Goal: Transaction & Acquisition: Obtain resource

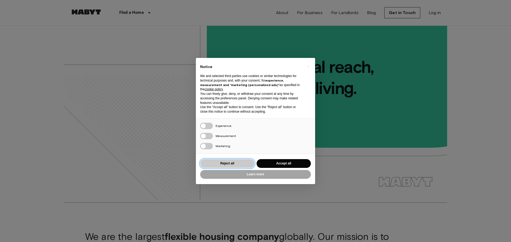
click at [240, 164] on button "Reject all" at bounding box center [227, 163] width 54 height 9
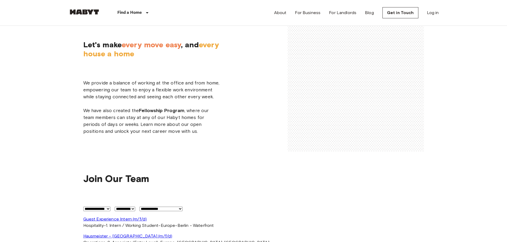
scroll to position [1046, 0]
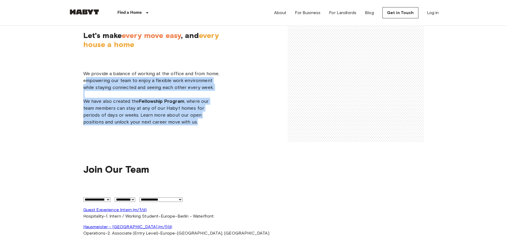
drag, startPoint x: 85, startPoint y: 78, endPoint x: 197, endPoint y: 125, distance: 121.1
click at [197, 125] on span "We provide a balance of working at the office and from home, empowering our tea…" at bounding box center [151, 97] width 136 height 55
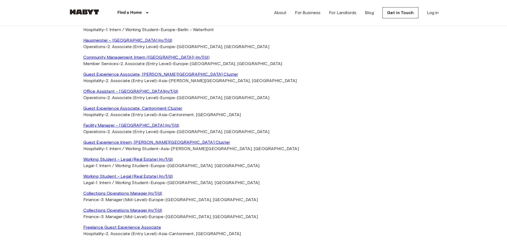
scroll to position [1241, 0]
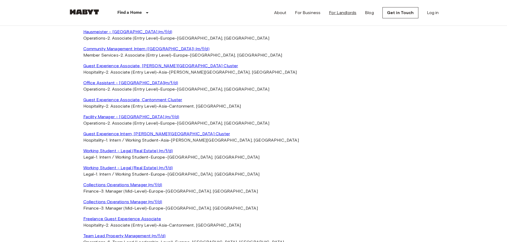
click at [354, 13] on link "For Landlords" at bounding box center [342, 13] width 27 height 6
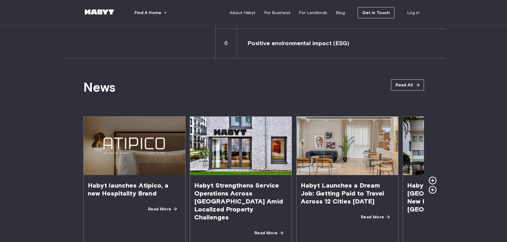
scroll to position [886, 0]
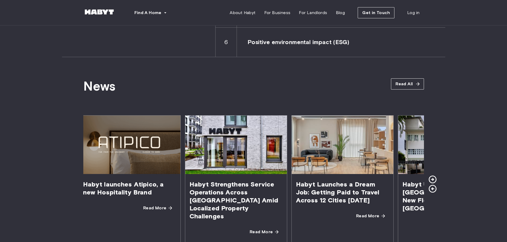
drag, startPoint x: 230, startPoint y: 192, endPoint x: 225, endPoint y: 211, distance: 19.5
click at [225, 211] on span "Habyt Strengthens Service Operations Across Germany Amid Localized Property Cha…" at bounding box center [236, 200] width 102 height 53
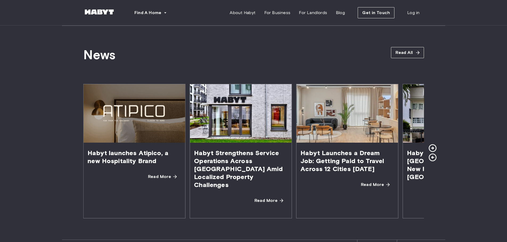
scroll to position [957, 0]
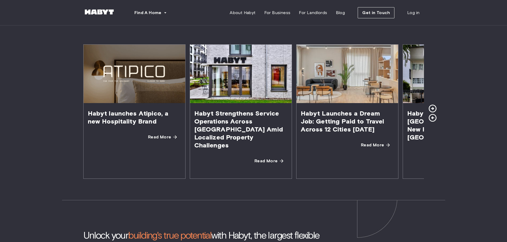
click at [432, 105] on icon at bounding box center [432, 109] width 8 height 8
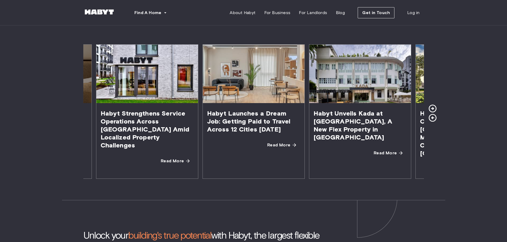
click at [432, 105] on icon at bounding box center [432, 109] width 8 height 8
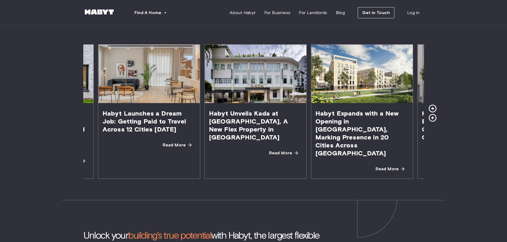
click at [432, 105] on icon at bounding box center [432, 109] width 8 height 8
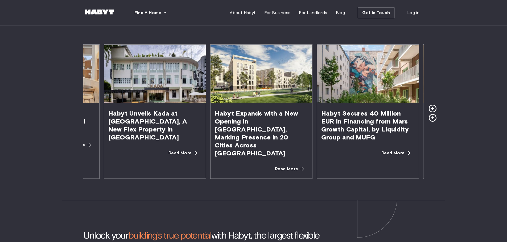
click at [432, 105] on icon at bounding box center [432, 109] width 8 height 8
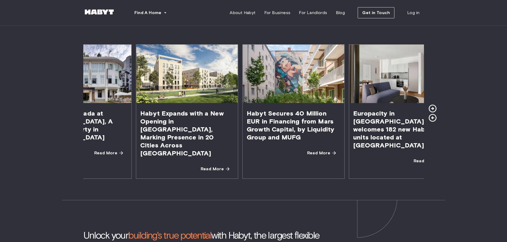
click at [432, 105] on icon at bounding box center [432, 109] width 8 height 8
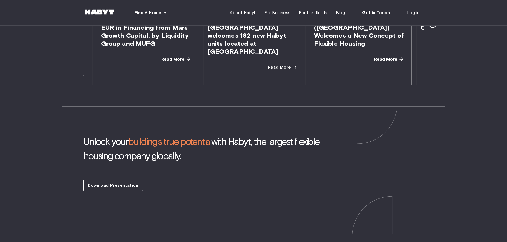
scroll to position [1064, 0]
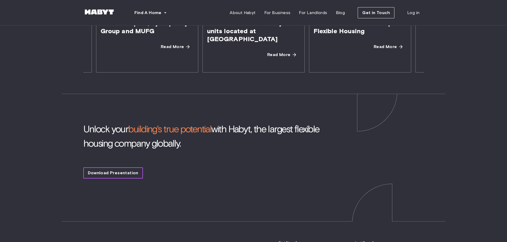
click at [102, 170] on span "Download Presentation" at bounding box center [113, 173] width 51 height 6
